Goal: Task Accomplishment & Management: Complete application form

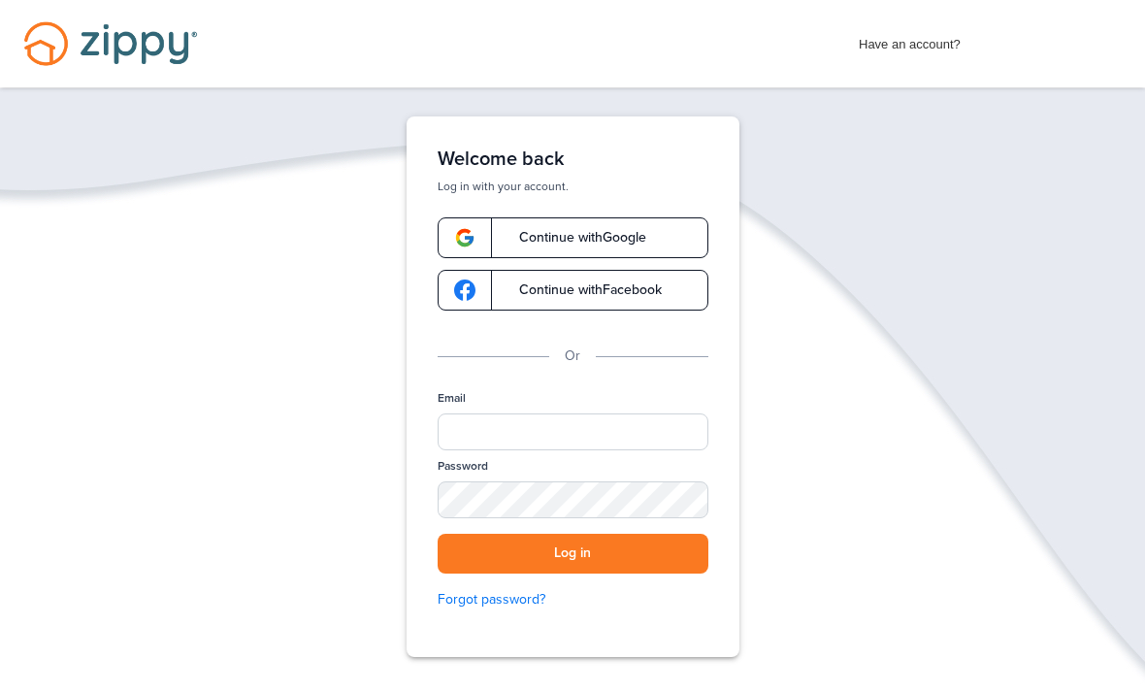
click at [638, 226] on link "Continue with Google" at bounding box center [573, 237] width 271 height 41
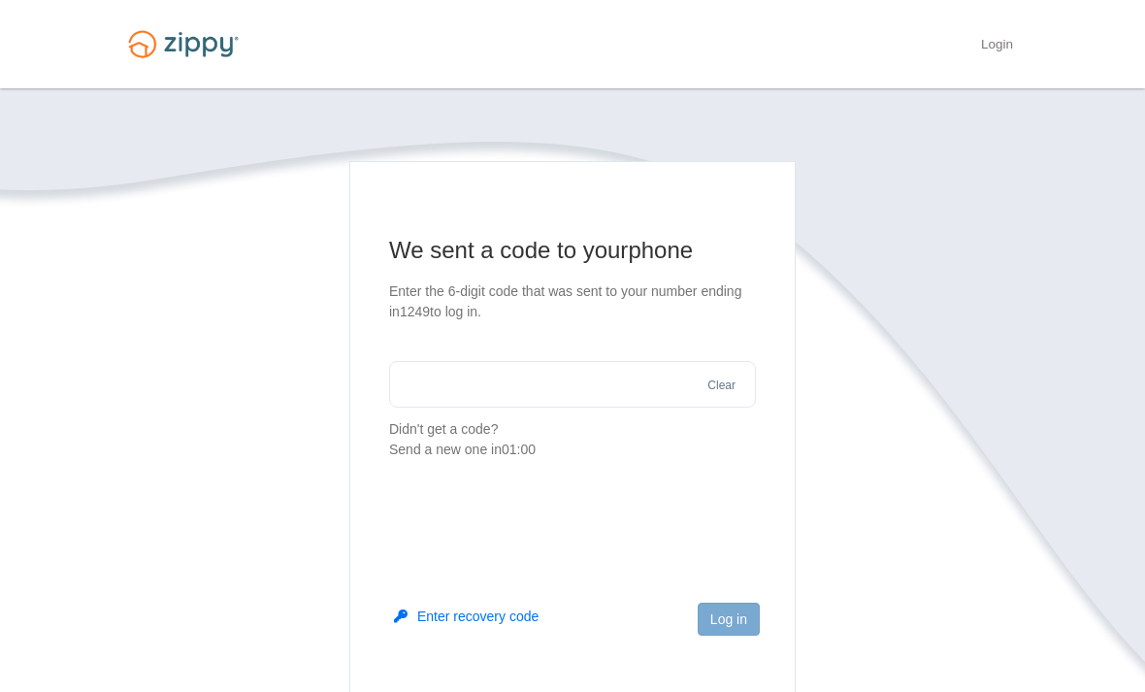
scroll to position [212, 0]
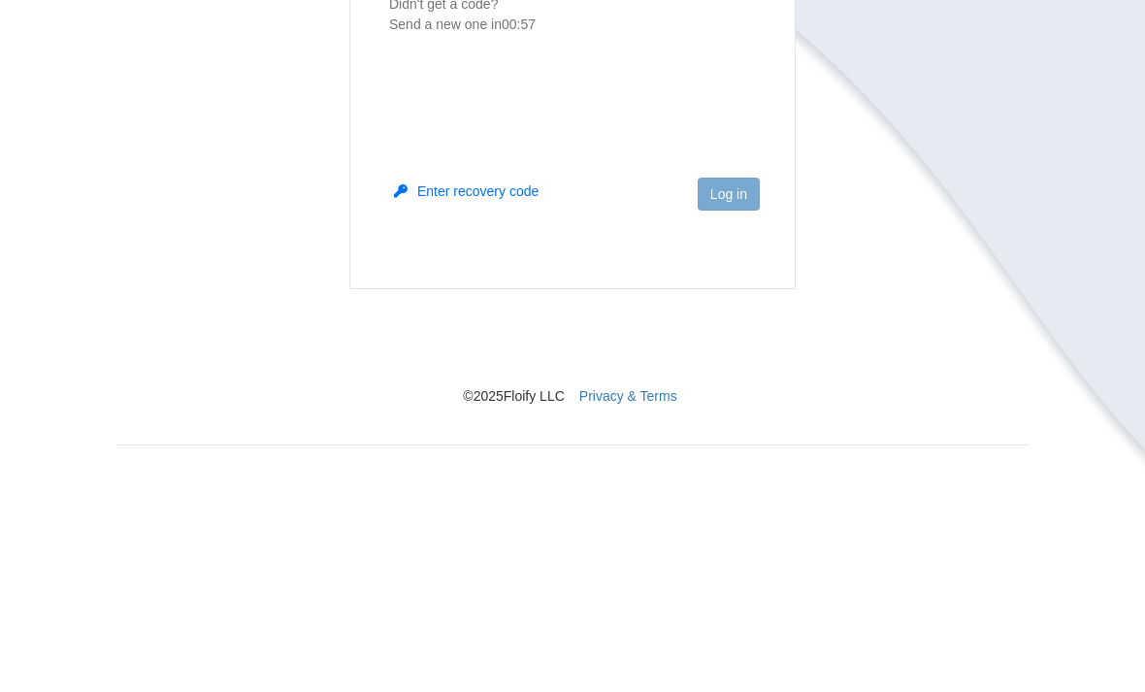
click at [691, 181] on input "text" at bounding box center [572, 171] width 367 height 47
click at [603, 162] on input "text" at bounding box center [572, 171] width 367 height 47
click at [508, 178] on input "text" at bounding box center [572, 171] width 367 height 47
click at [525, 173] on input "text" at bounding box center [572, 171] width 367 height 47
type input "*"
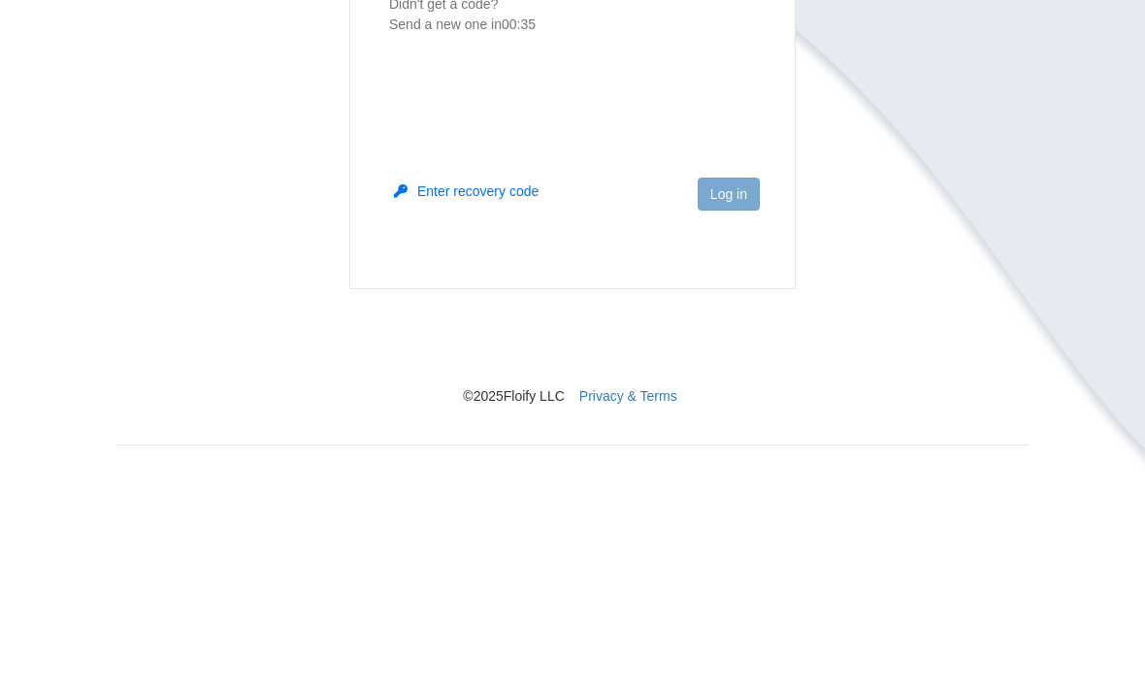
type input "******"
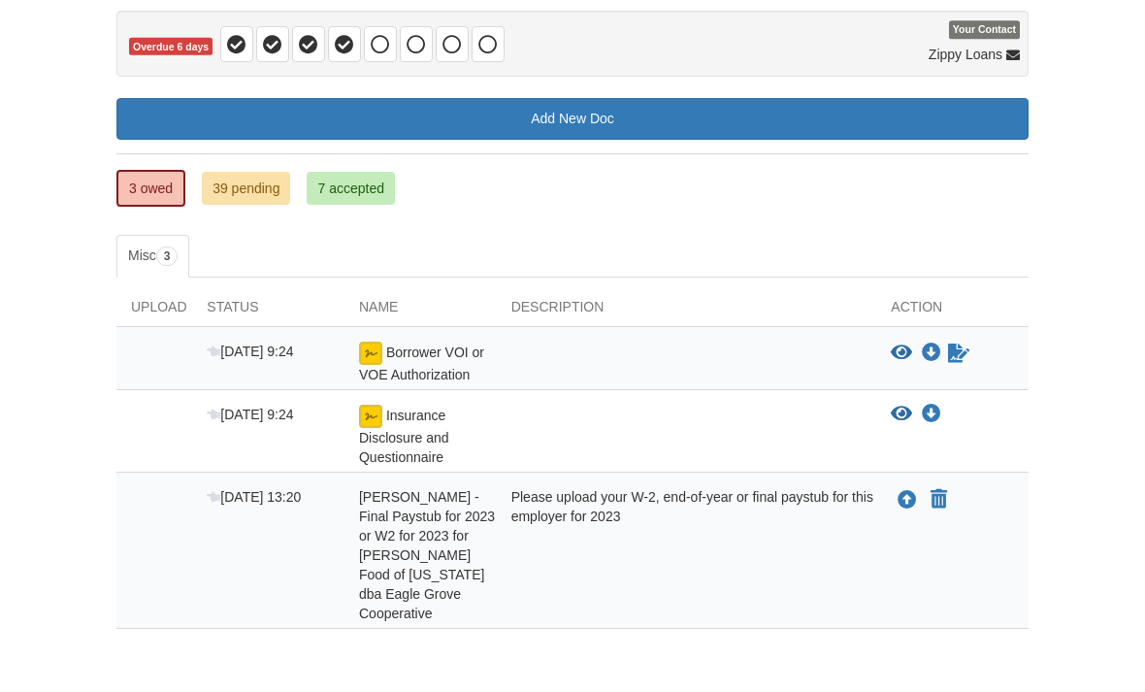
scroll to position [184, 0]
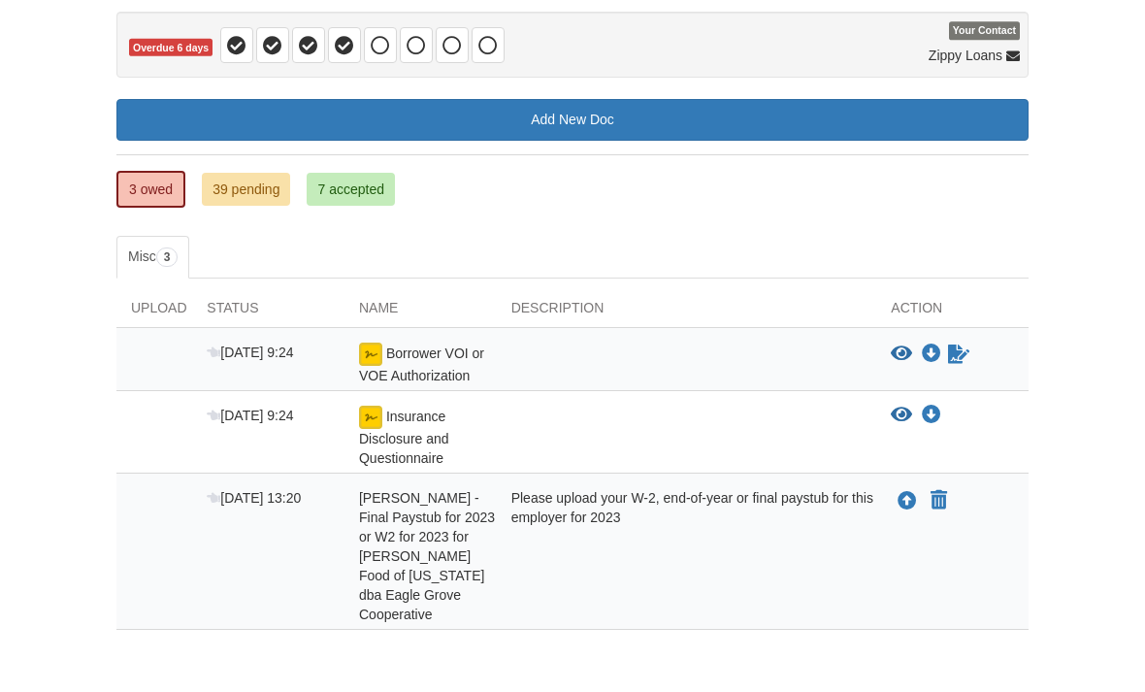
click at [909, 500] on icon "Upload Marilen Ramirez - Final Paystub for 2023 or W2 for 2023 for Prestage Foo…" at bounding box center [906, 501] width 19 height 19
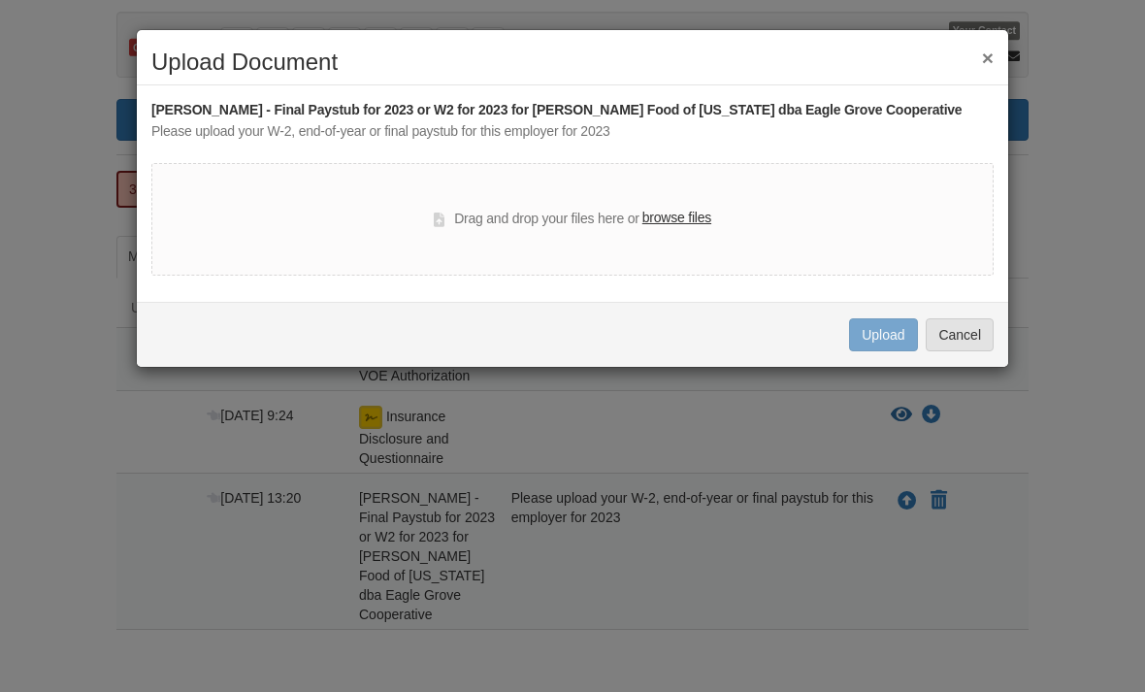
click at [685, 214] on label "browse files" at bounding box center [676, 218] width 69 height 21
click at [0, 0] on input "browse files" at bounding box center [0, 0] width 0 height 0
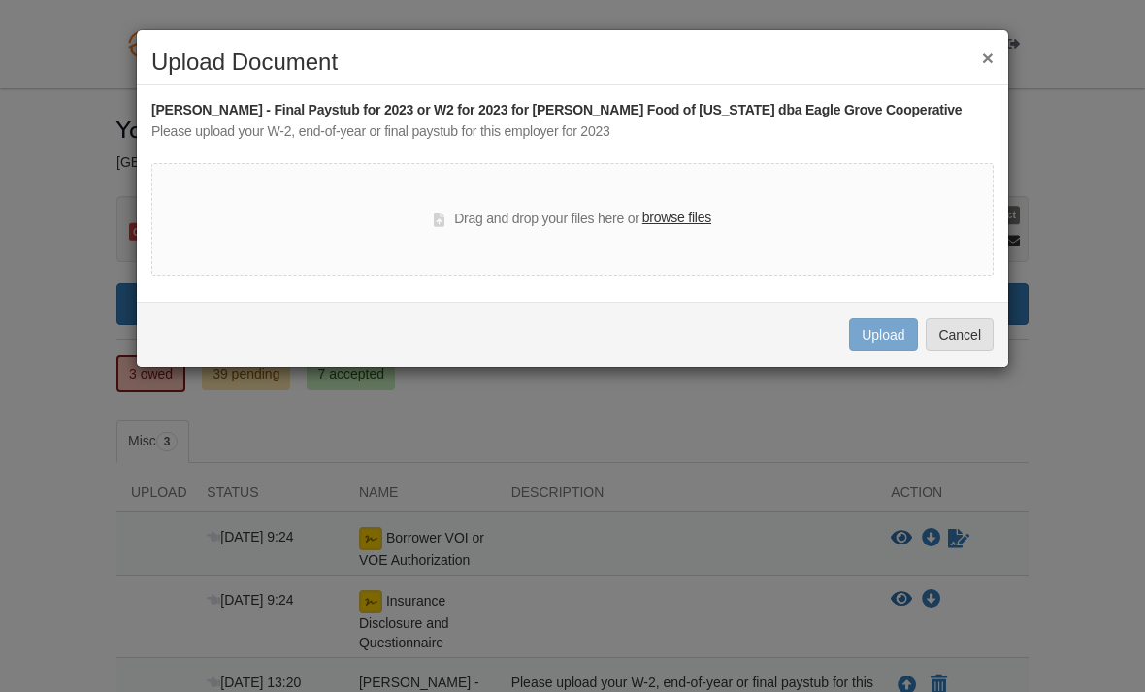
scroll to position [215, 0]
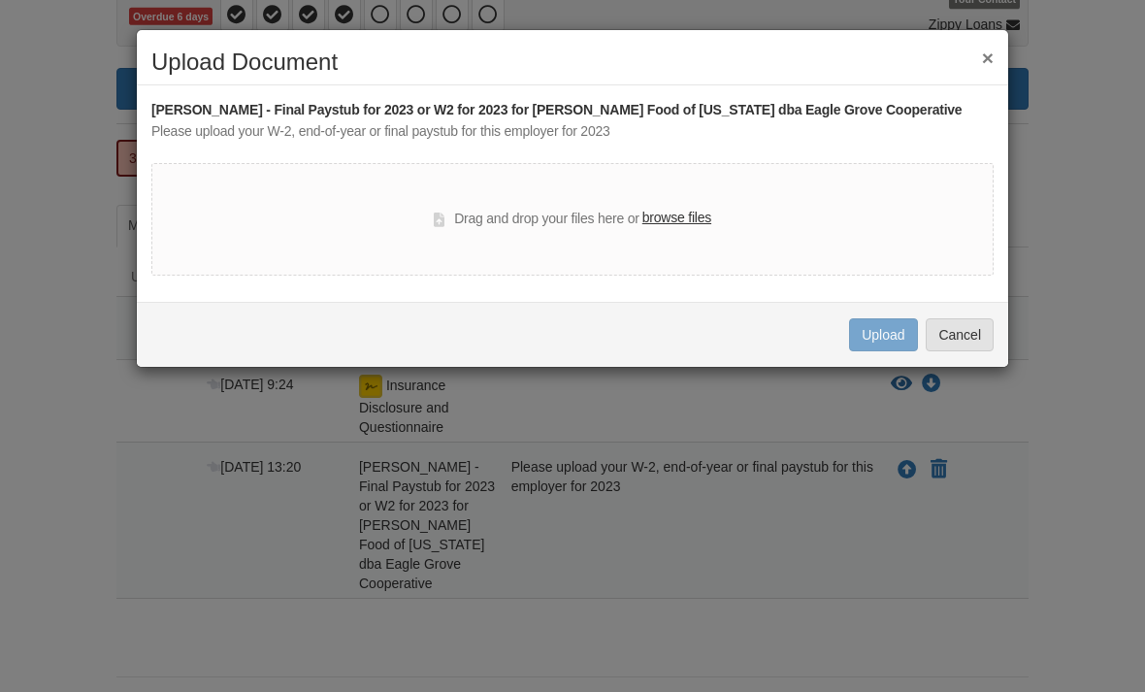
click at [990, 54] on button "×" at bounding box center [988, 58] width 12 height 20
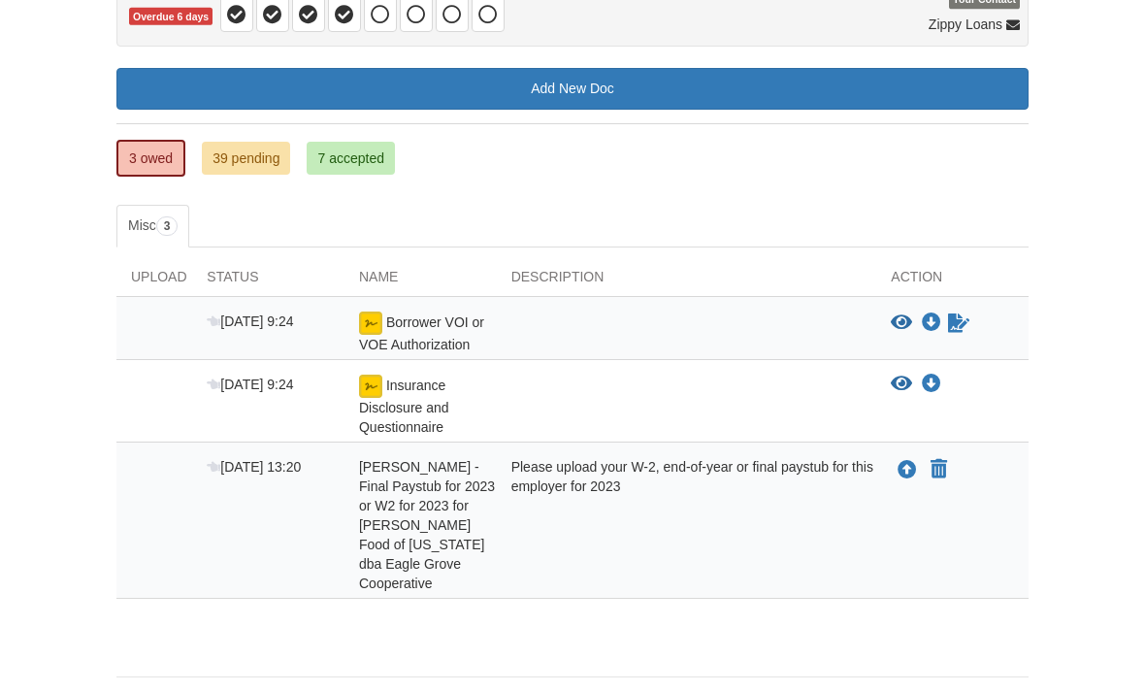
click at [905, 466] on icon "Upload Marilen Ramirez - Final Paystub for 2023 or W2 for 2023 for Prestage Foo…" at bounding box center [906, 470] width 19 height 19
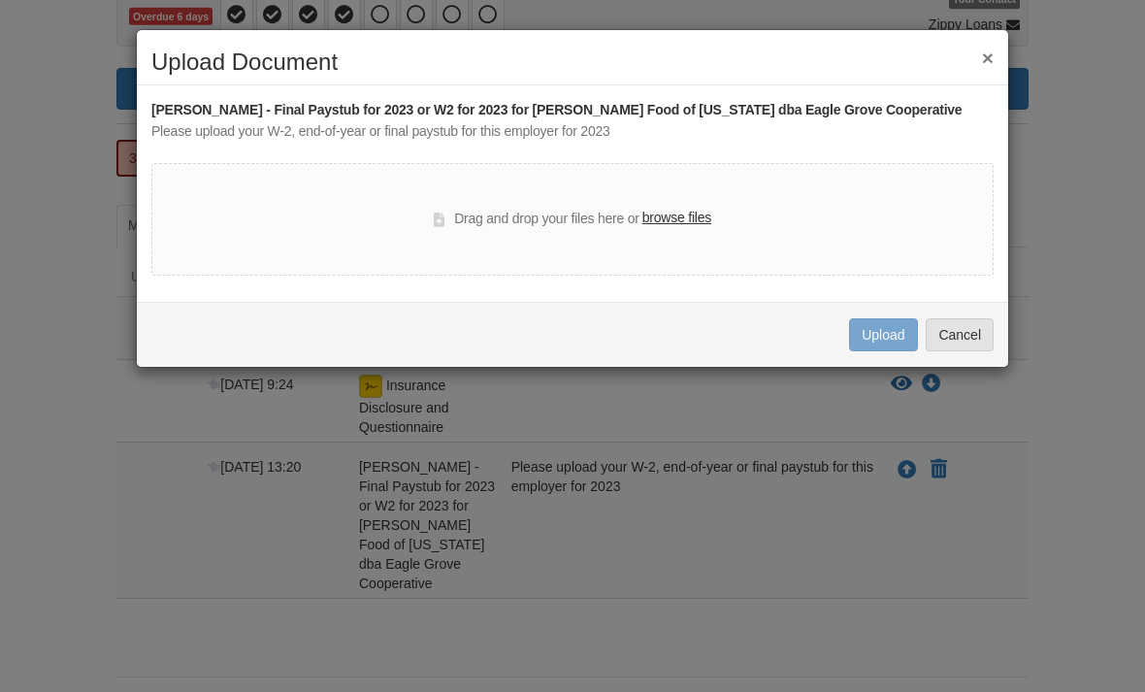
click at [694, 239] on div "Drag and drop your files here or browse files" at bounding box center [572, 219] width 842 height 113
click at [702, 219] on label "browse files" at bounding box center [676, 218] width 69 height 21
click at [0, 0] on input "browse files" at bounding box center [0, 0] width 0 height 0
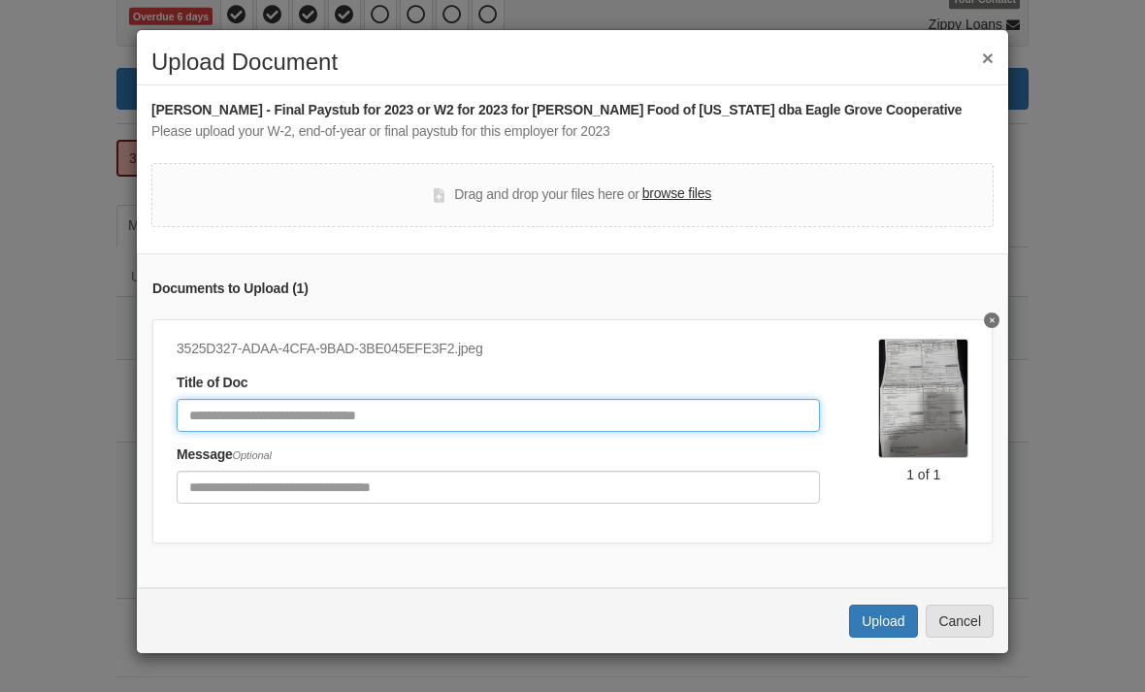
click at [635, 403] on input "Document Title" at bounding box center [498, 415] width 643 height 33
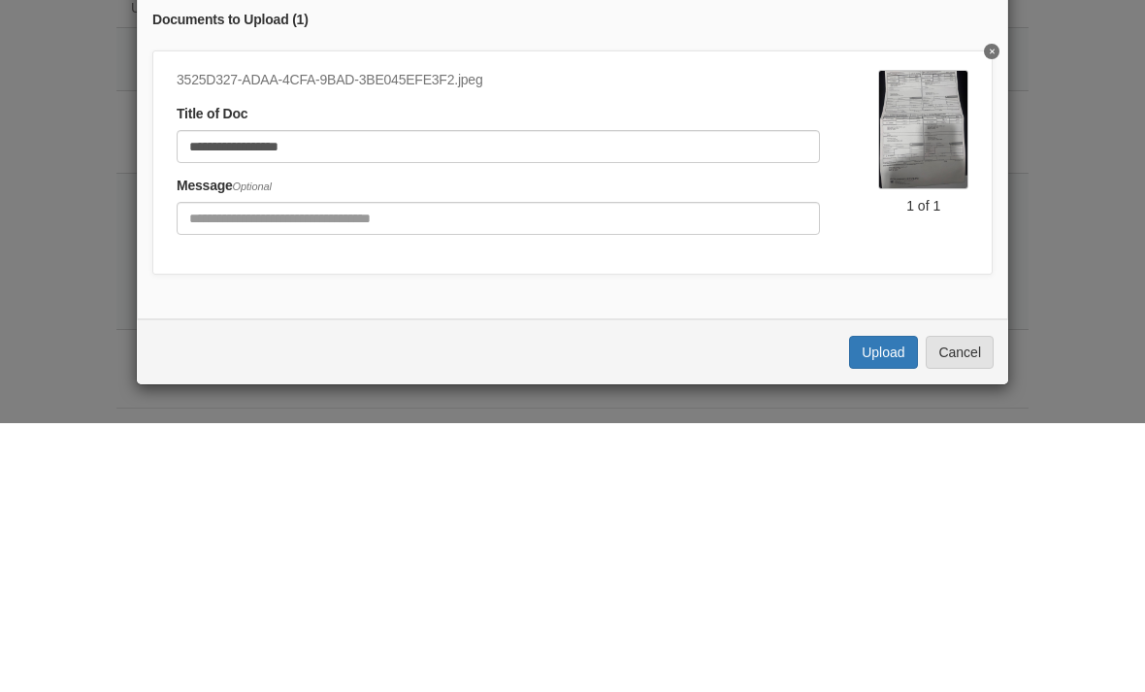
scroll to position [257, 0]
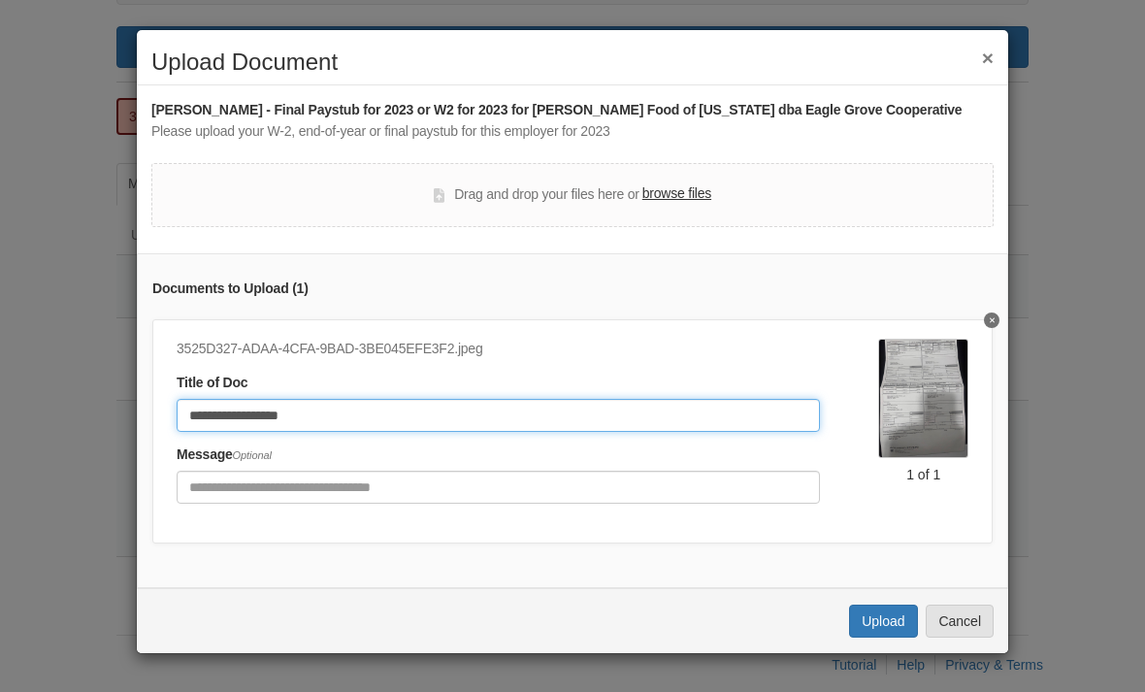
click at [336, 414] on input "**********" at bounding box center [498, 415] width 643 height 33
type input "**********"
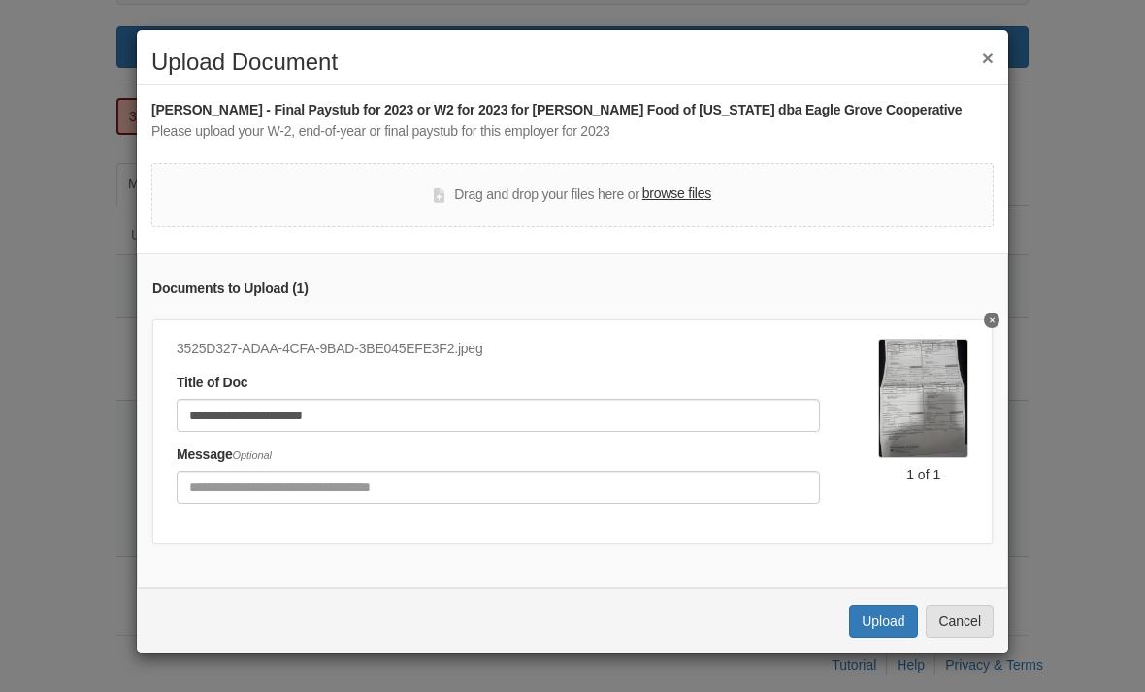
click at [887, 618] on button "Upload" at bounding box center [883, 620] width 68 height 33
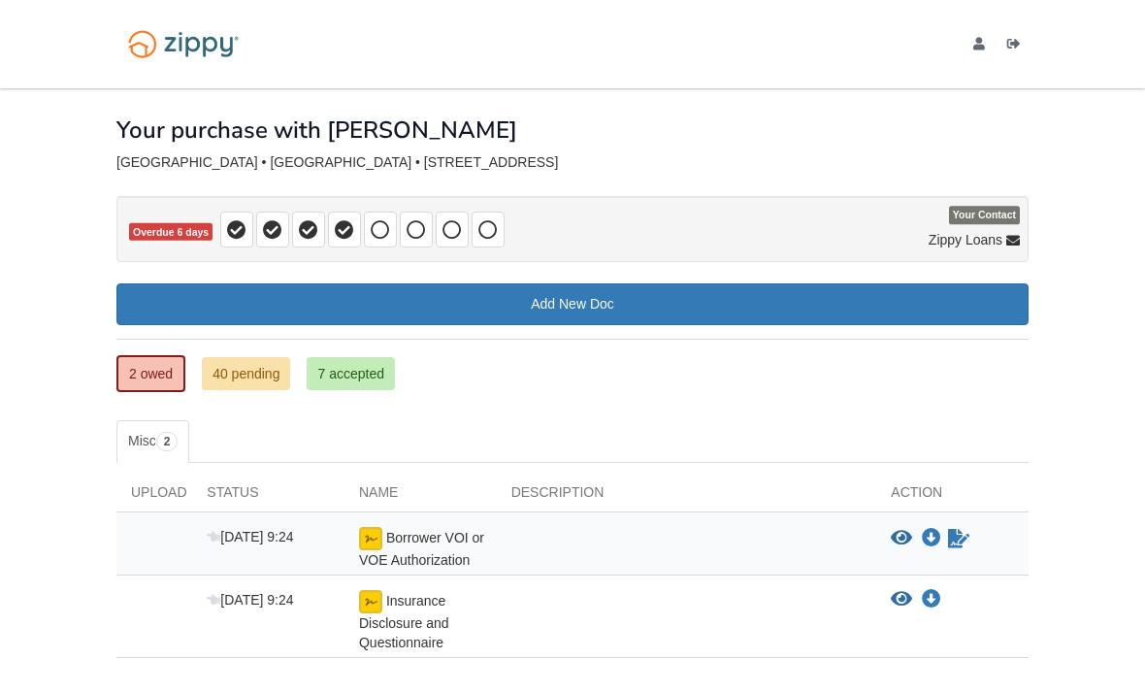
scroll to position [120, 0]
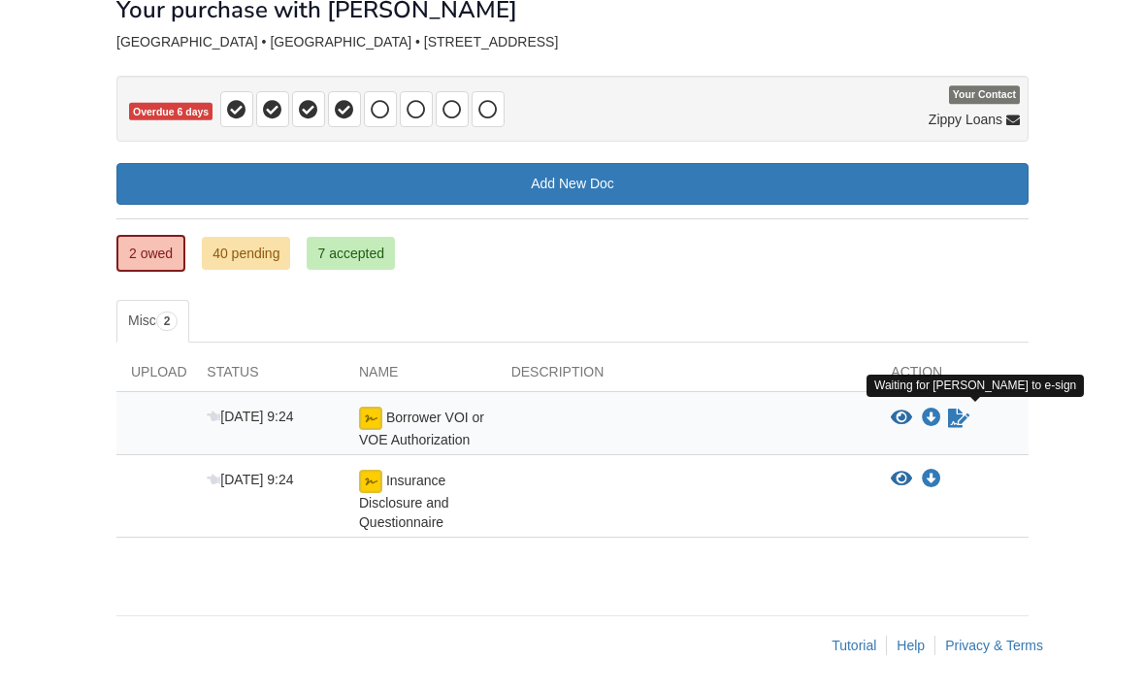
click at [969, 409] on icon "Waiting for your co-borrower to e-sign" at bounding box center [958, 417] width 21 height 19
click at [965, 418] on icon "Waiting for your co-borrower to e-sign" at bounding box center [958, 417] width 21 height 19
click at [968, 412] on icon "Waiting for your co-borrower to e-sign" at bounding box center [958, 417] width 21 height 19
